Goal: Book appointment/travel/reservation

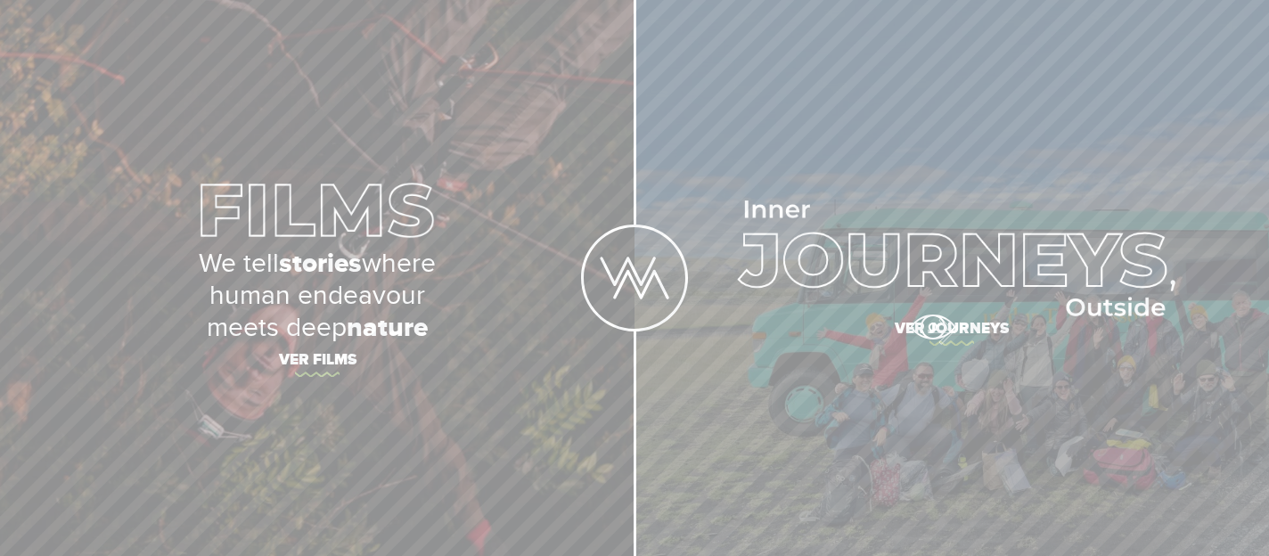
click at [933, 326] on span "Ver journeys" at bounding box center [952, 331] width 624 height 37
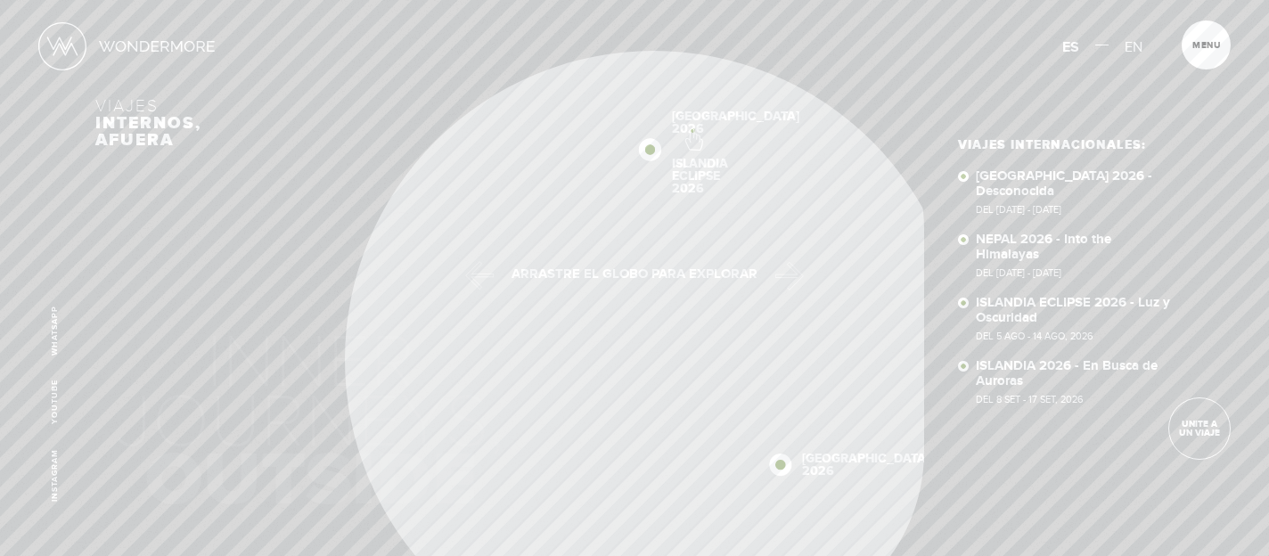
click at [693, 0] on div "Inicio Viajes Internacionales Sobre Wondermore Viajes Pasados Viajes a la Medid…" at bounding box center [634, 0] width 1269 height 0
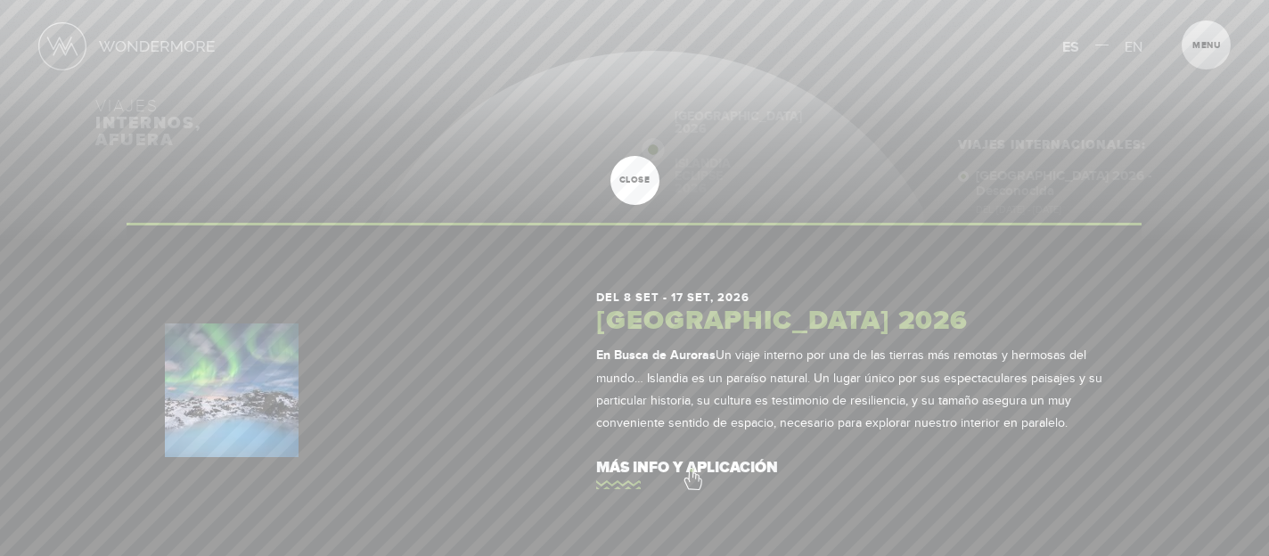
click at [693, 470] on link "más info y aplicación" at bounding box center [850, 468] width 508 height 51
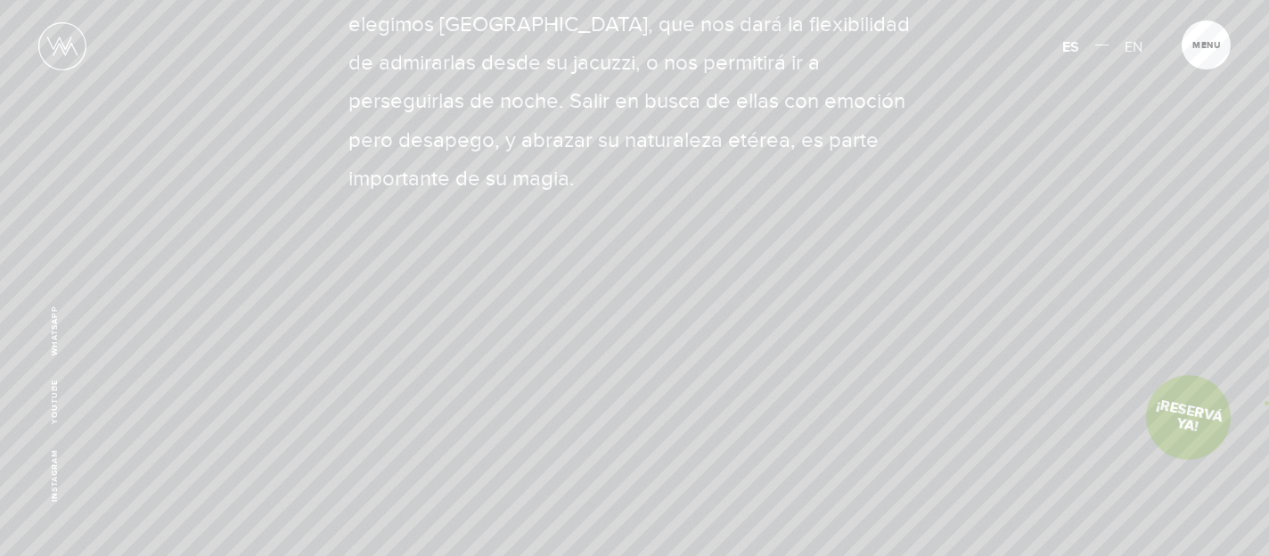
scroll to position [999, 0]
click at [1160, 419] on link "¡Reservá Ya!" at bounding box center [1189, 418] width 100 height 100
